Goal: Information Seeking & Learning: Learn about a topic

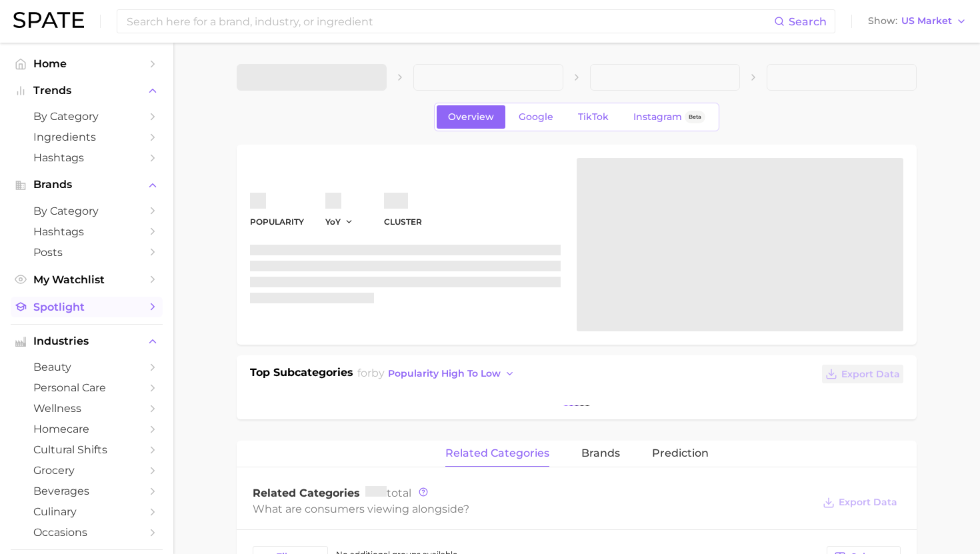
click at [68, 313] on span "Spotlight" at bounding box center [86, 307] width 107 height 13
click at [344, 73] on span "1. Choose Category" at bounding box center [297, 77] width 99 height 12
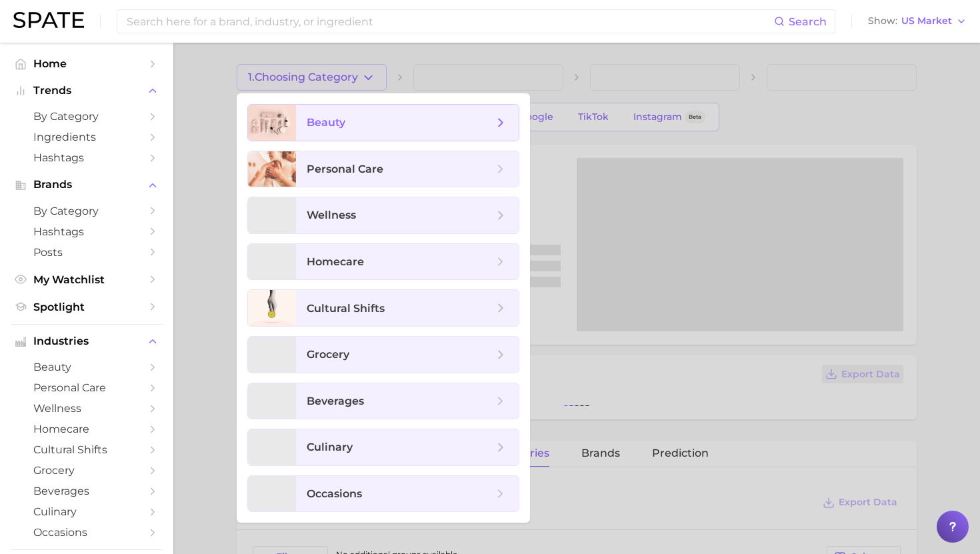
click at [316, 121] on span "beauty" at bounding box center [326, 122] width 39 height 13
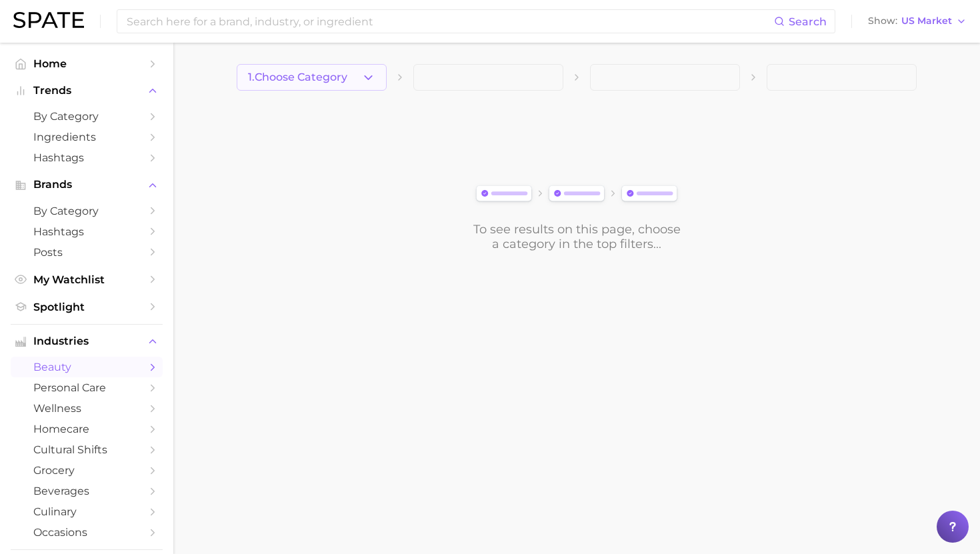
click at [368, 79] on polyline "button" at bounding box center [368, 76] width 7 height 3
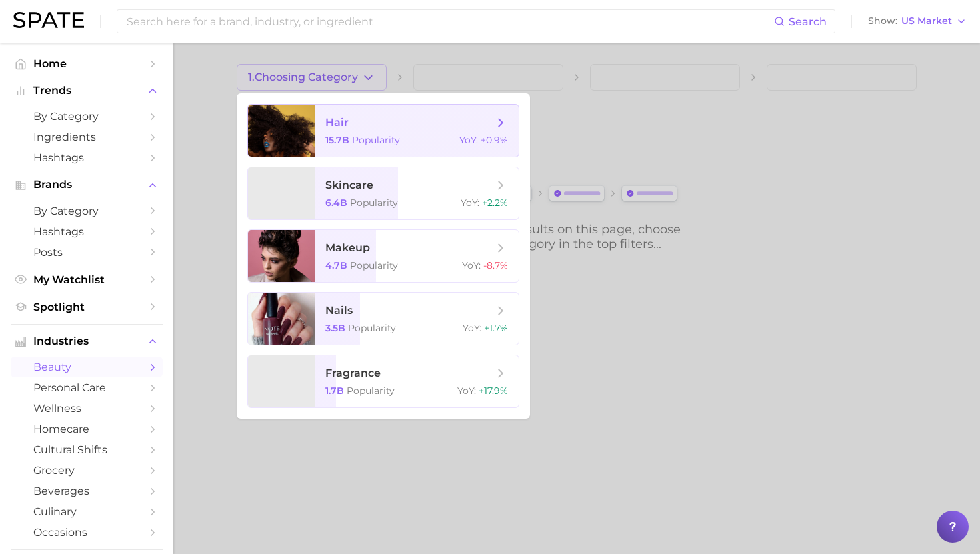
click at [368, 143] on span "Popularity" at bounding box center [376, 140] width 48 height 12
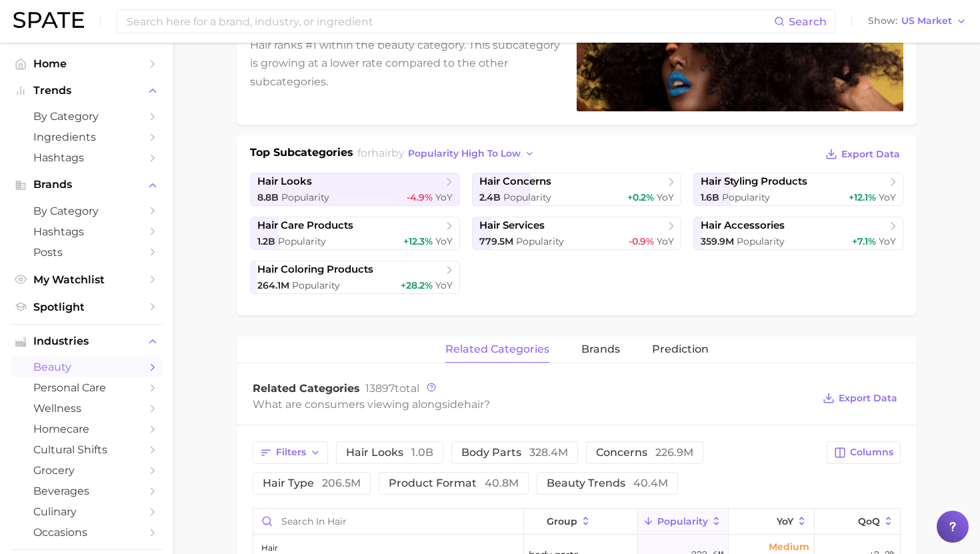
scroll to position [237, 0]
